Goal: Register for event/course

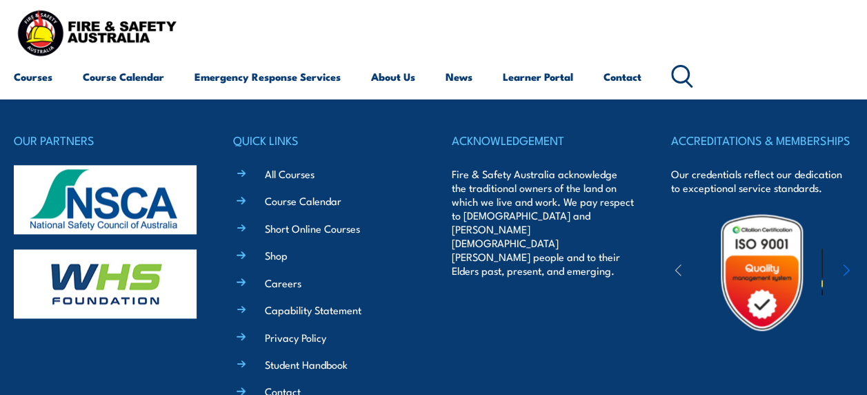
scroll to position [708, 0]
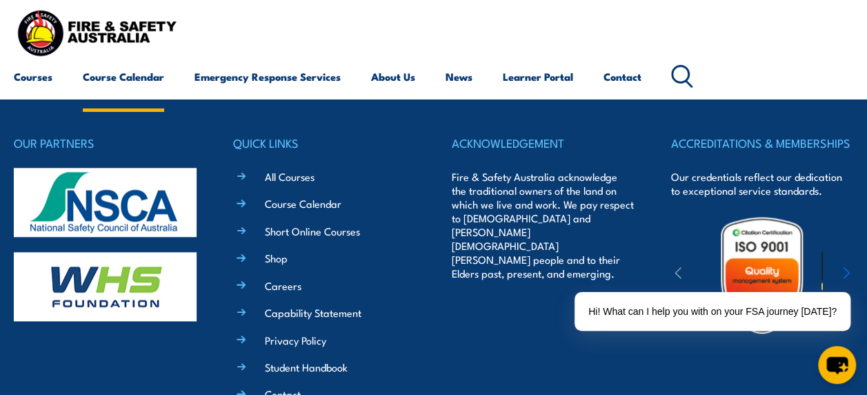
click at [132, 83] on link "Course Calendar" at bounding box center [123, 76] width 81 height 33
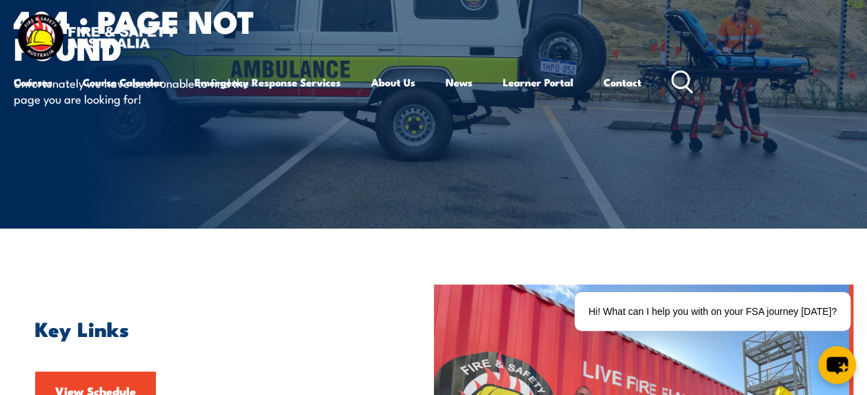
scroll to position [0, 0]
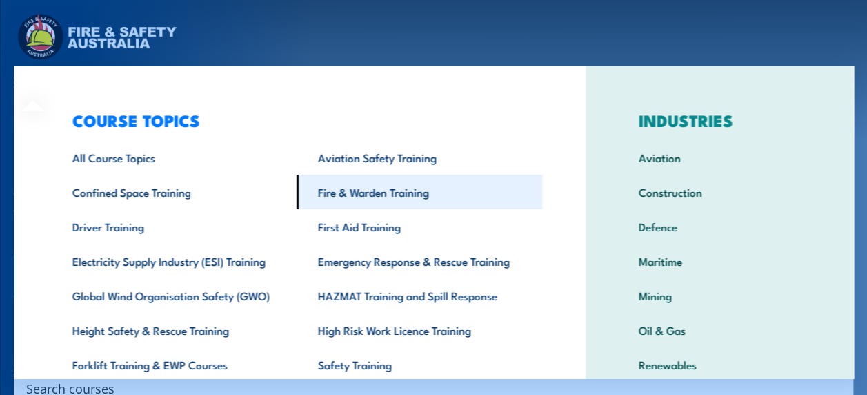
click at [384, 195] on link "Fire & Warden Training" at bounding box center [419, 192] width 246 height 34
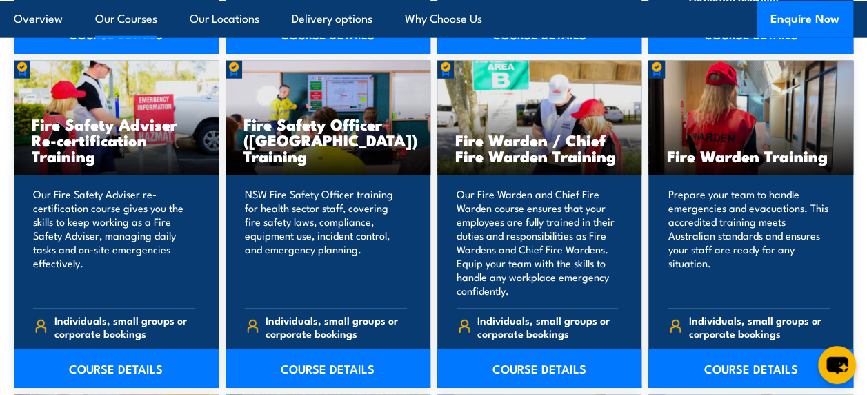
scroll to position [1805, 0]
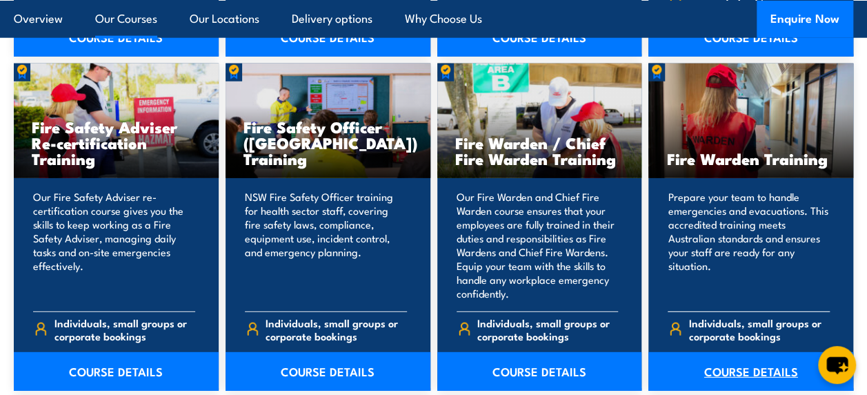
click at [718, 355] on link "COURSE DETAILS" at bounding box center [751, 371] width 205 height 39
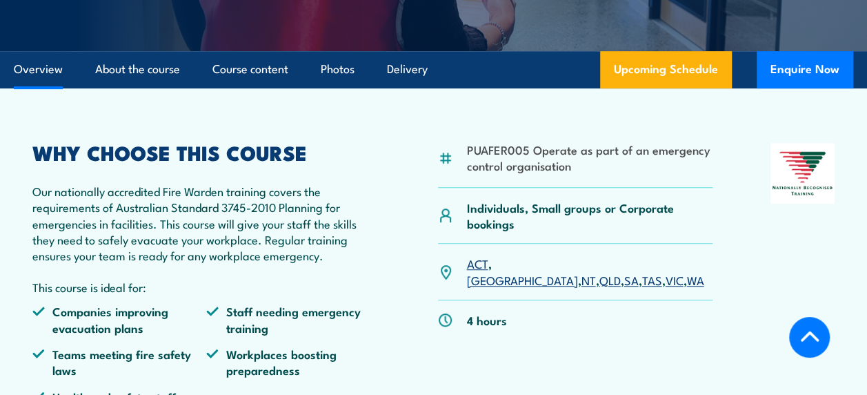
scroll to position [337, 0]
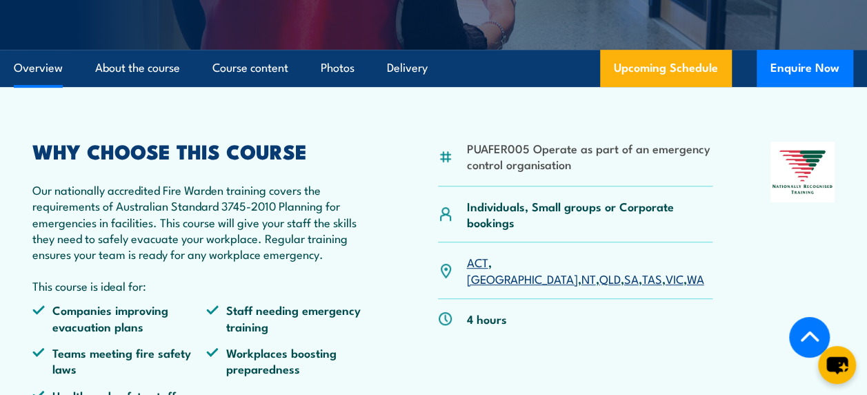
click at [642, 270] on link "TAS" at bounding box center [652, 278] width 20 height 17
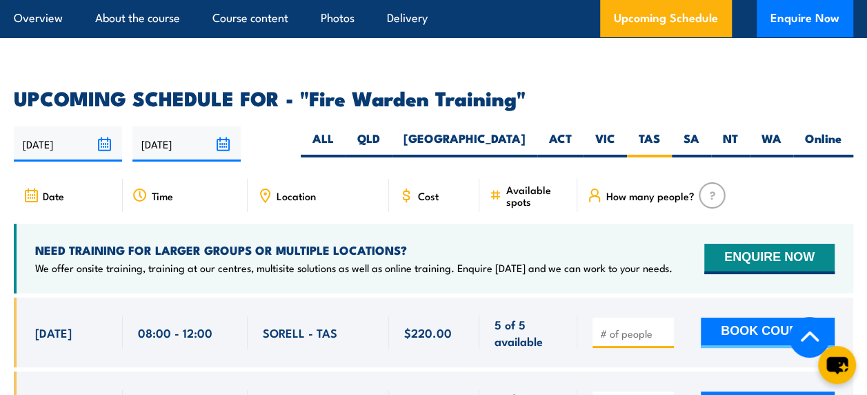
scroll to position [2465, 0]
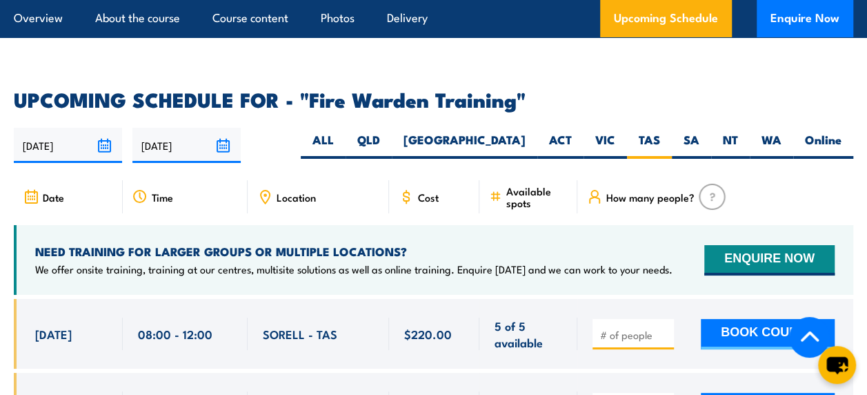
click at [297, 191] on span "Location" at bounding box center [296, 197] width 39 height 12
click at [265, 195] on icon at bounding box center [265, 196] width 2 height 2
click at [331, 225] on div "NEED TRAINING FOR LARGER GROUPS OR MULTIPLE LOCATIONS? We offer onsite training…" at bounding box center [434, 260] width 840 height 70
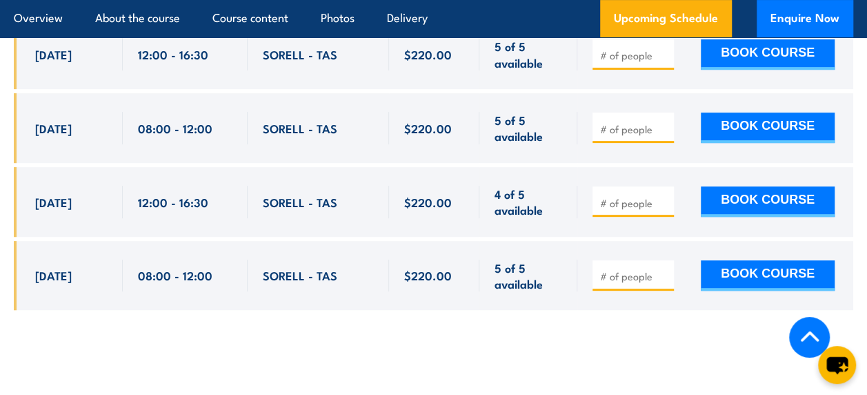
scroll to position [2818, 0]
drag, startPoint x: 333, startPoint y: 261, endPoint x: 236, endPoint y: 250, distance: 97.9
click at [236, 250] on div "[DATE] 08:00 - 08:00" at bounding box center [434, 276] width 840 height 70
copy div "SORELL - TAS"
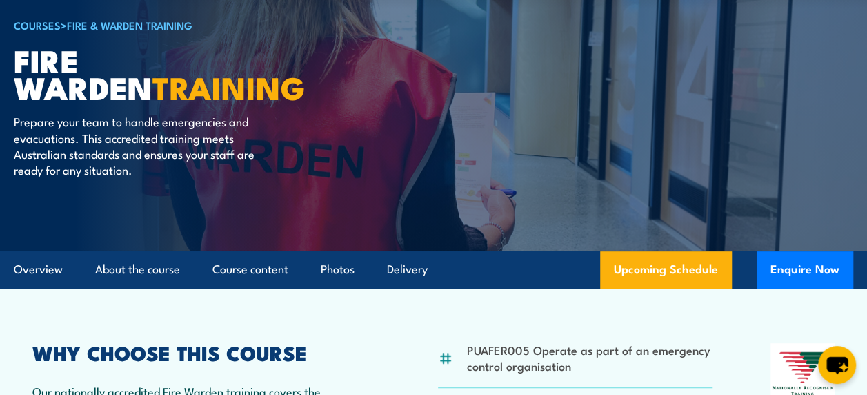
scroll to position [0, 0]
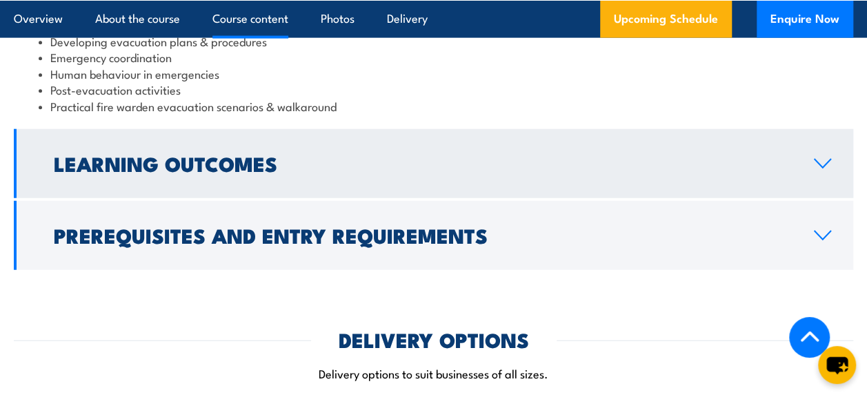
click at [384, 164] on h2 "Learning Outcomes" at bounding box center [423, 163] width 738 height 18
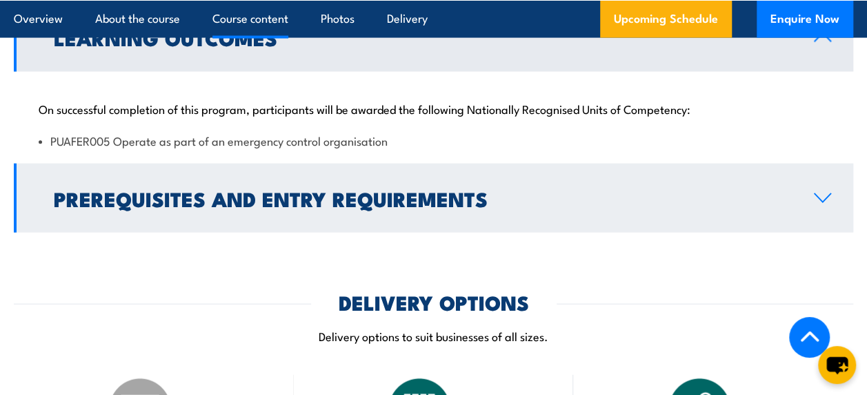
scroll to position [1488, 0]
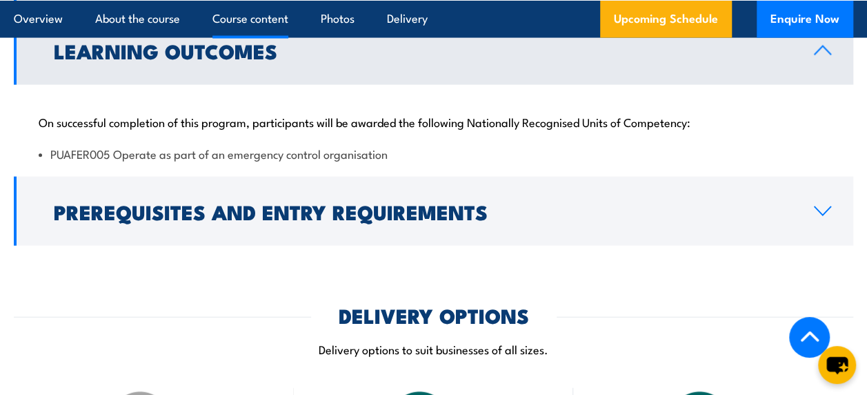
click at [92, 157] on li "PUAFER005 Operate as part of an emergency control organisation" at bounding box center [434, 154] width 790 height 16
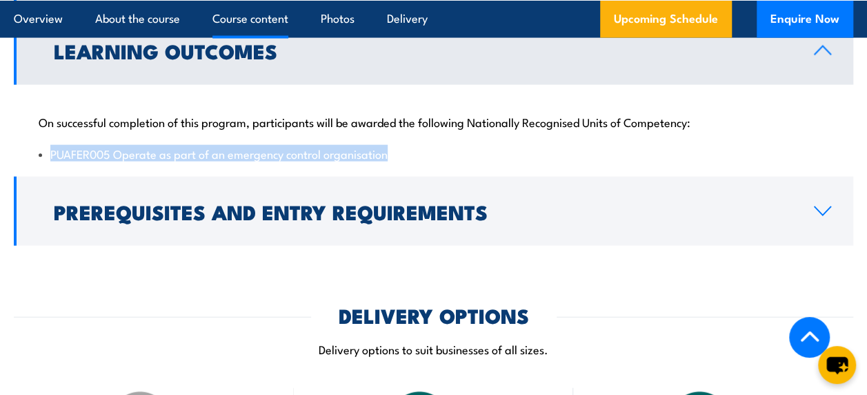
drag, startPoint x: 400, startPoint y: 155, endPoint x: 23, endPoint y: 142, distance: 377.0
click at [23, 142] on div "On successful completion of this program, participants will be awarded the foll…" at bounding box center [434, 129] width 840 height 89
copy li "PUAFER005 Operate as part of an emergency control organisation"
